Goal: Navigation & Orientation: Find specific page/section

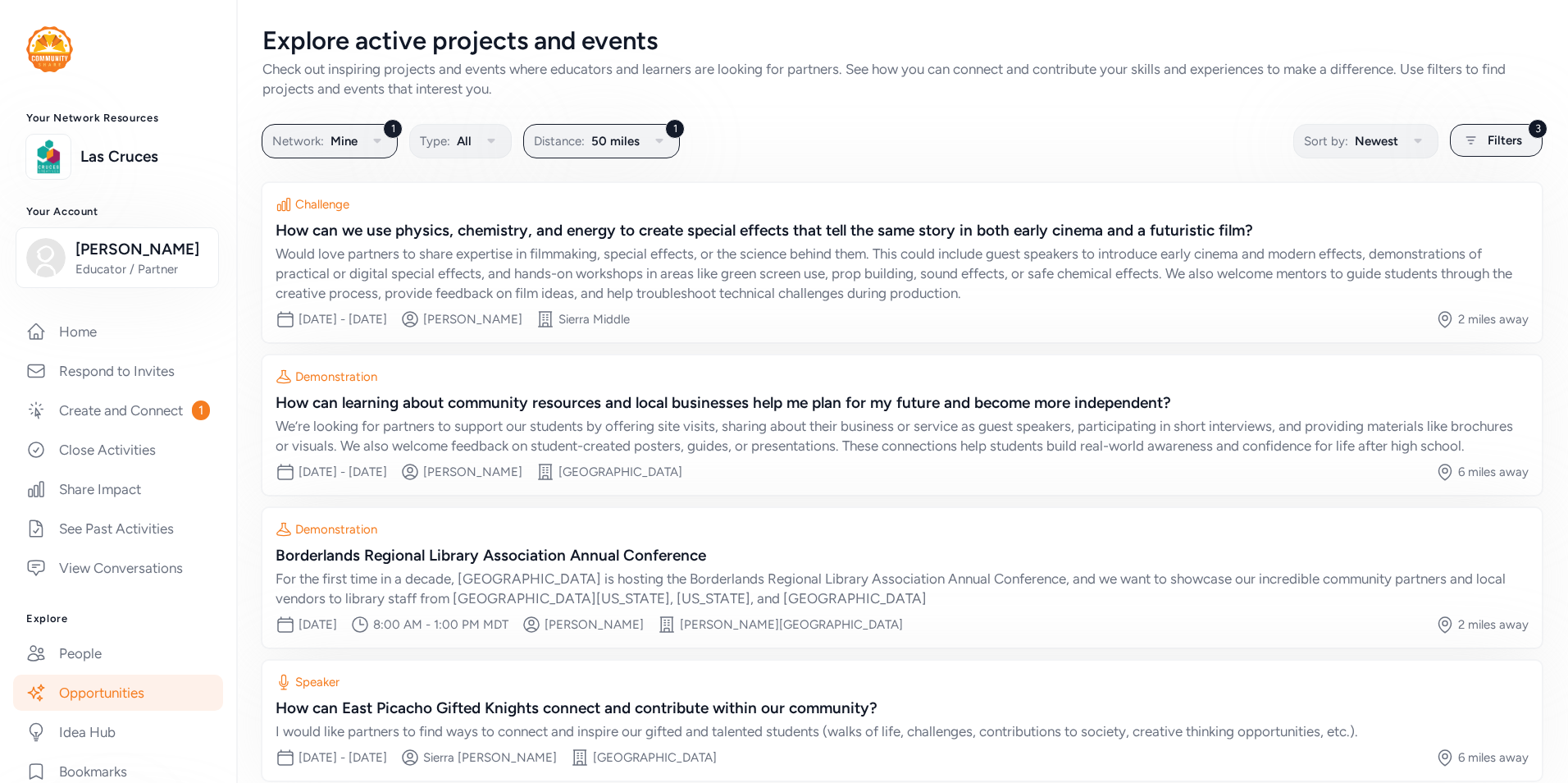
scroll to position [89, 0]
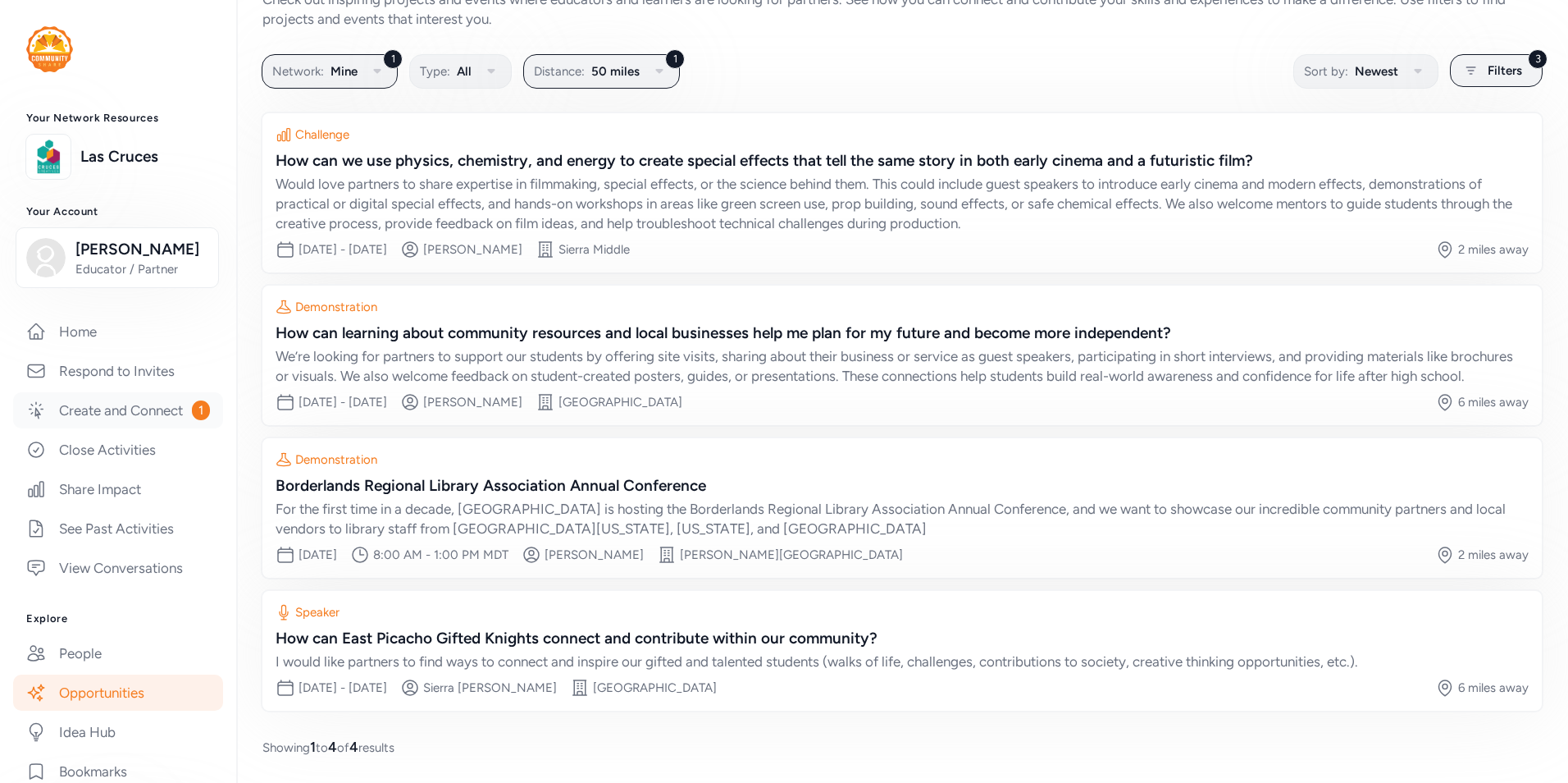
click at [145, 417] on link "Create and Connect 1" at bounding box center [118, 410] width 210 height 36
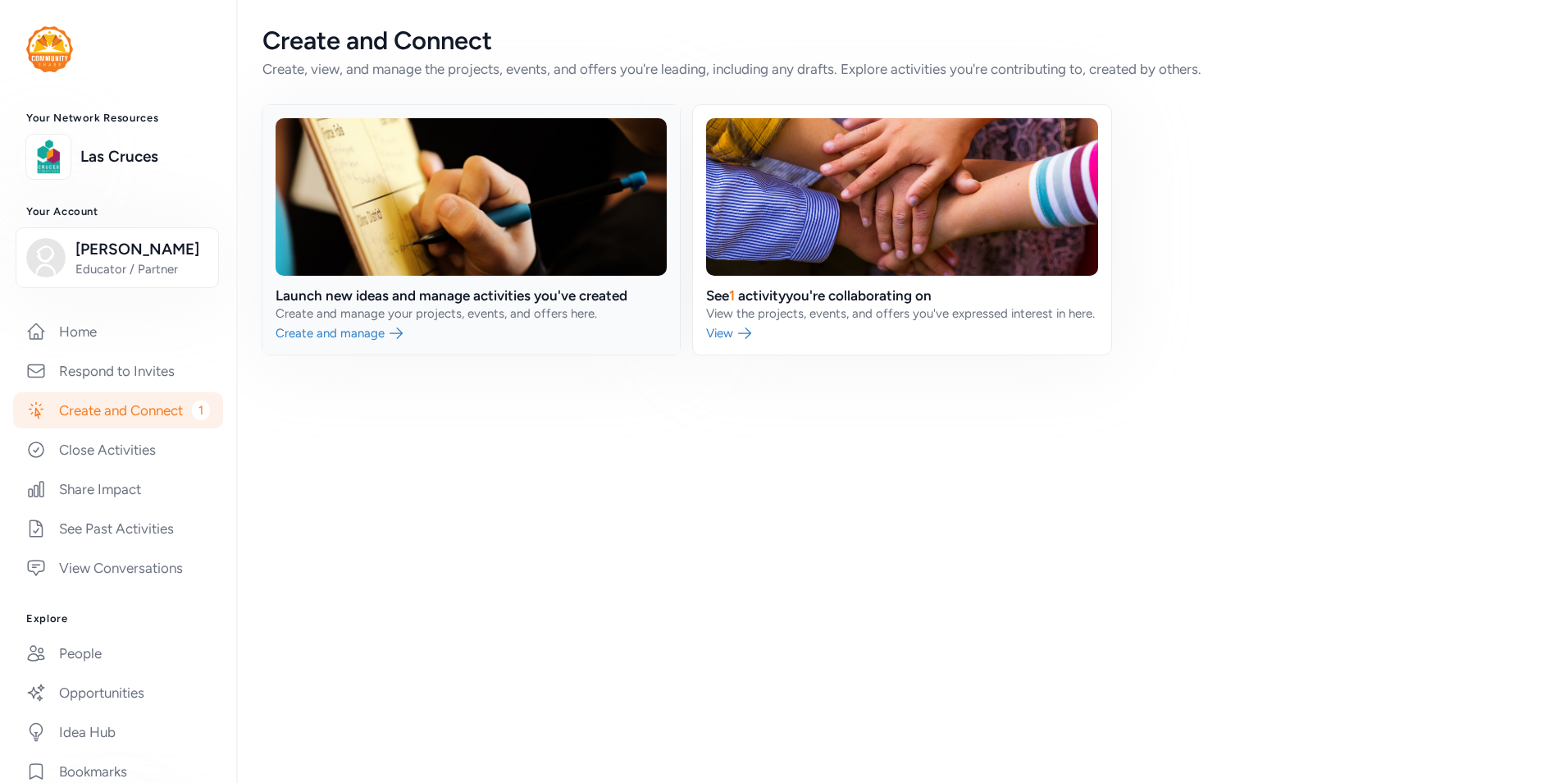
click at [444, 303] on link at bounding box center [471, 229] width 417 height 249
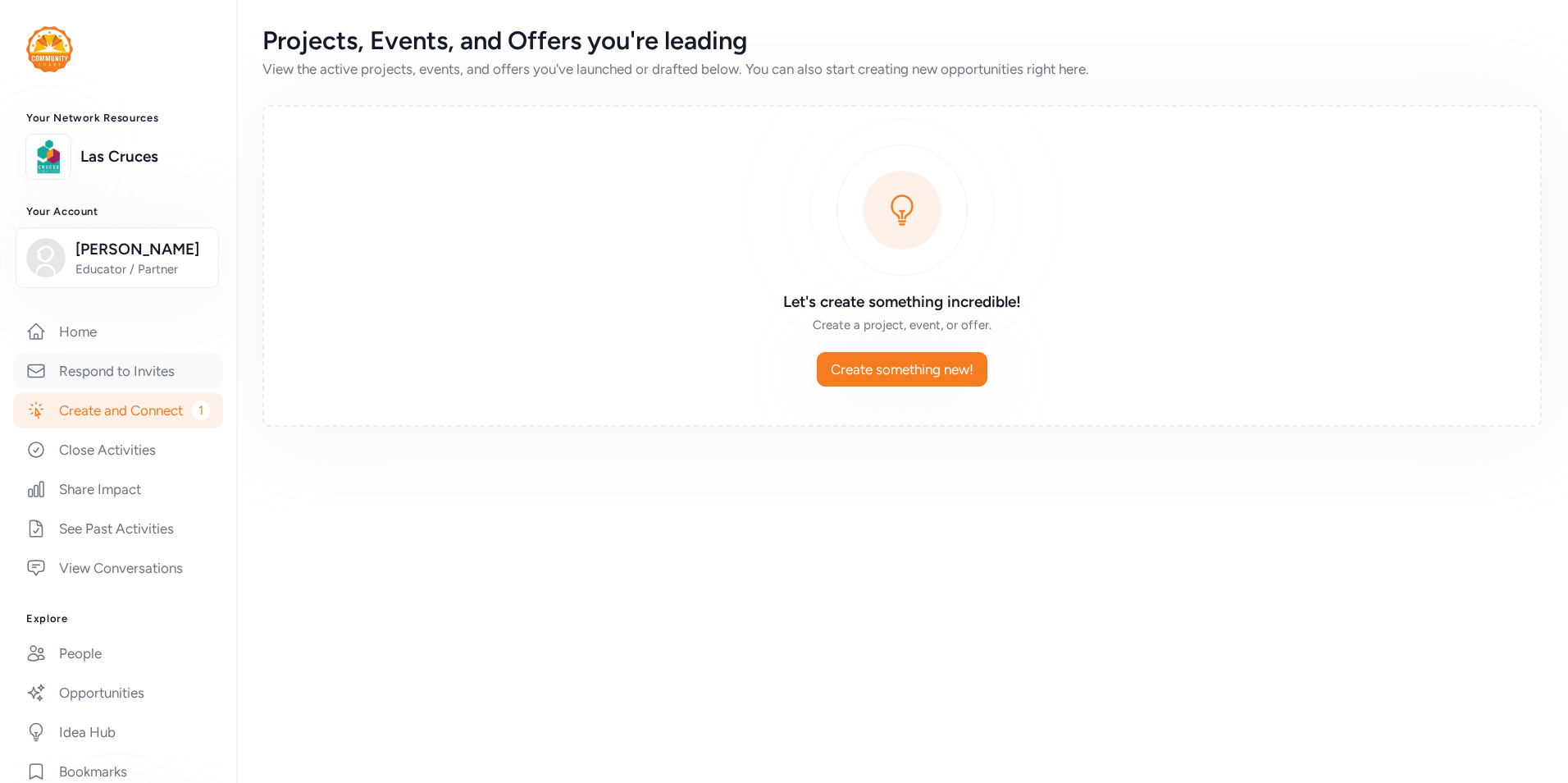
click at [122, 371] on link "Respond to Invites" at bounding box center [118, 371] width 210 height 36
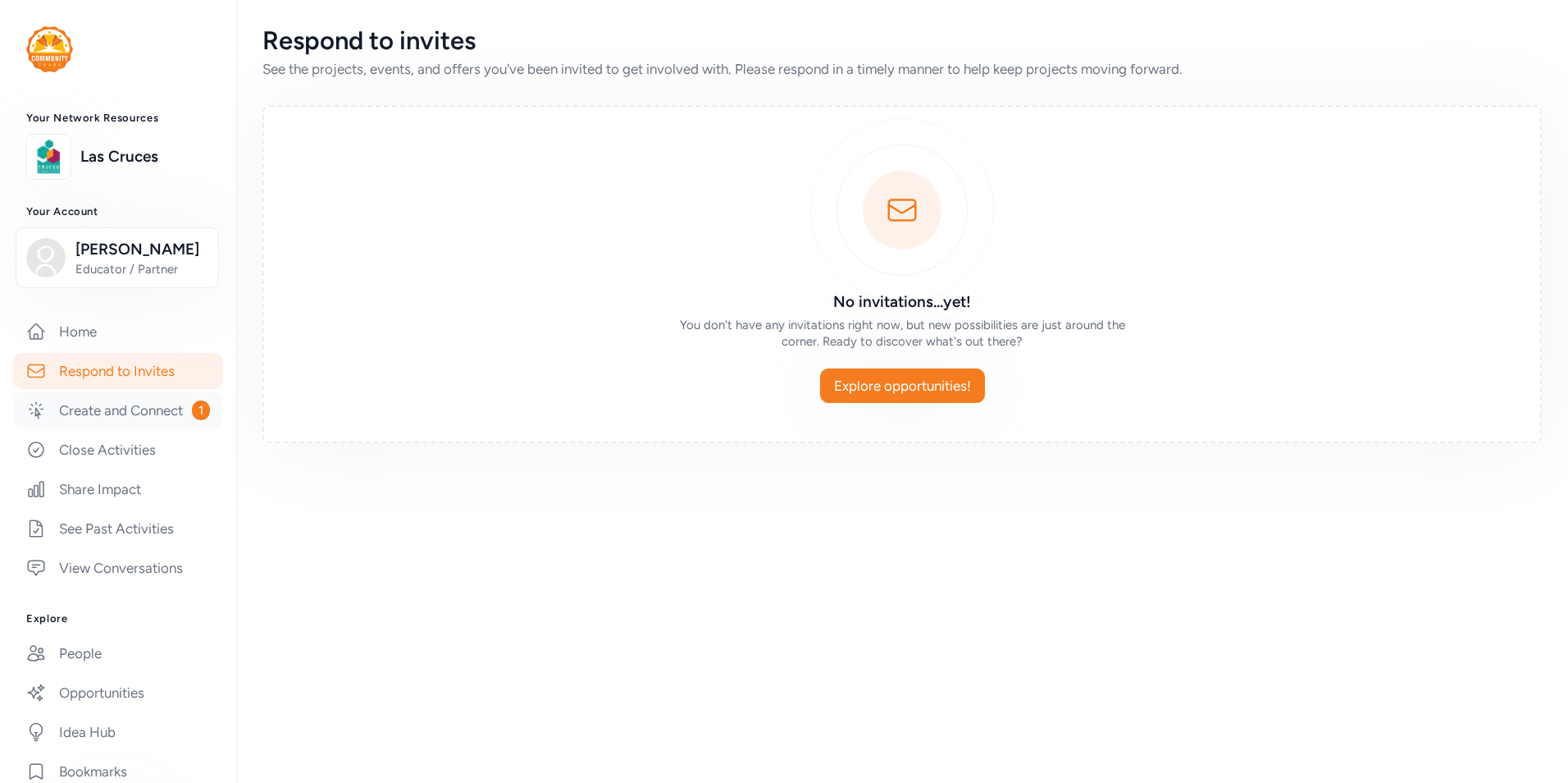
click at [122, 411] on link "Create and Connect 1" at bounding box center [118, 410] width 210 height 36
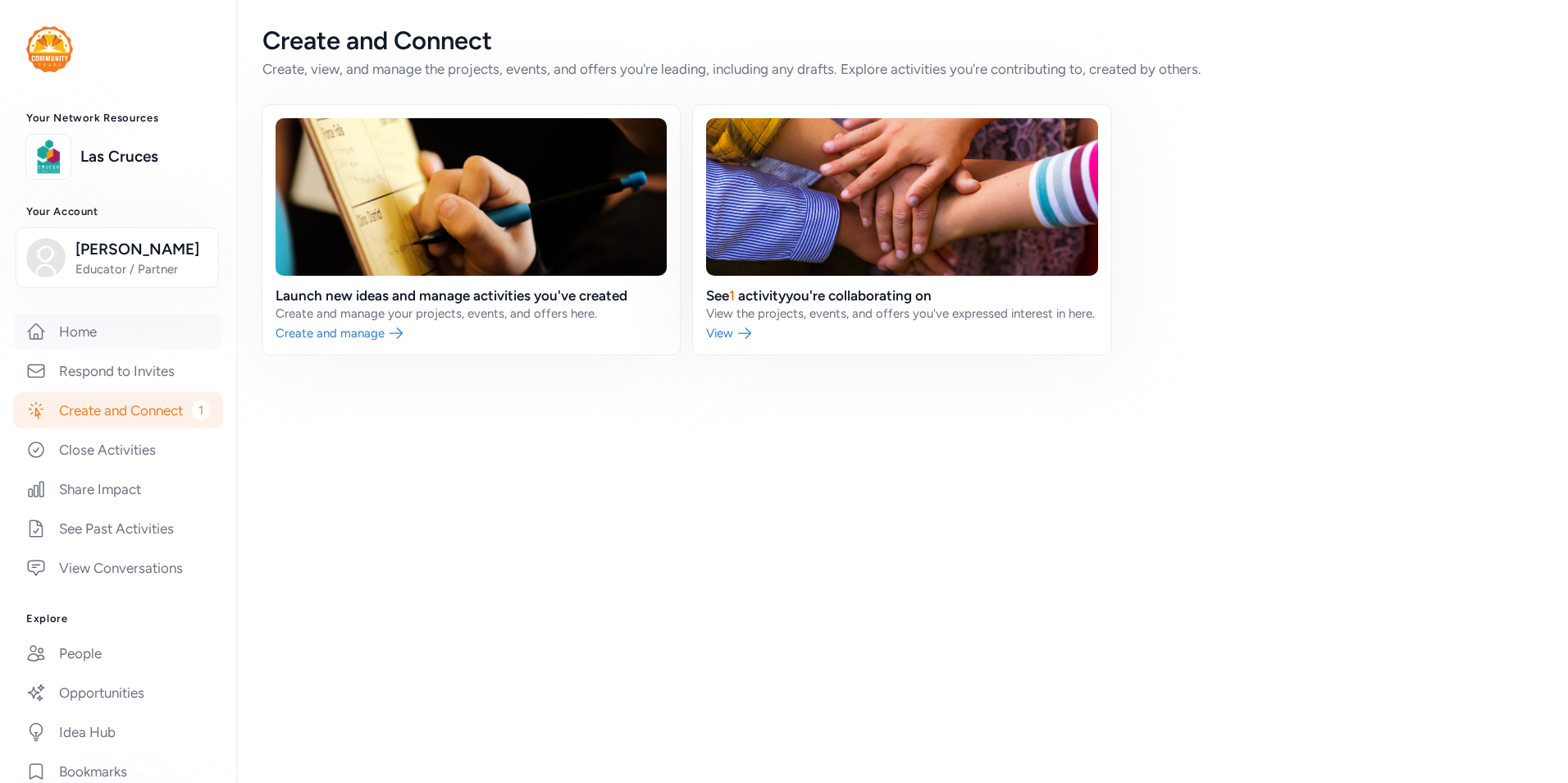
click at [90, 345] on link "Home" at bounding box center [118, 331] width 210 height 36
